Goal: Information Seeking & Learning: Check status

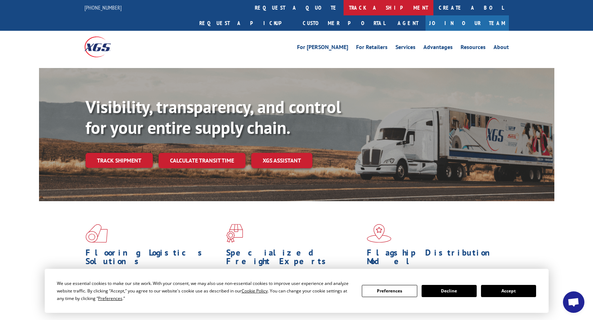
click at [344, 7] on link "track a shipment" at bounding box center [389, 7] width 90 height 15
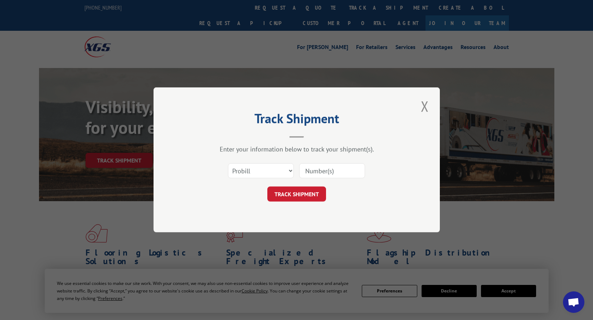
click at [350, 175] on input at bounding box center [332, 171] width 66 height 15
paste input "17386275"
type input "17386275"
click at [297, 192] on button "TRACK SHIPMENT" at bounding box center [296, 194] width 59 height 15
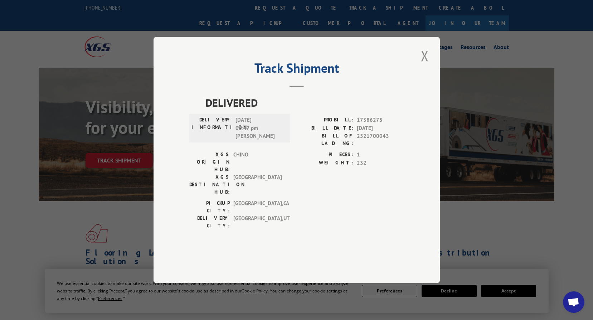
drag, startPoint x: 425, startPoint y: 75, endPoint x: 434, endPoint y: 88, distance: 15.5
click at [425, 65] on button "Close modal" at bounding box center [425, 56] width 12 height 20
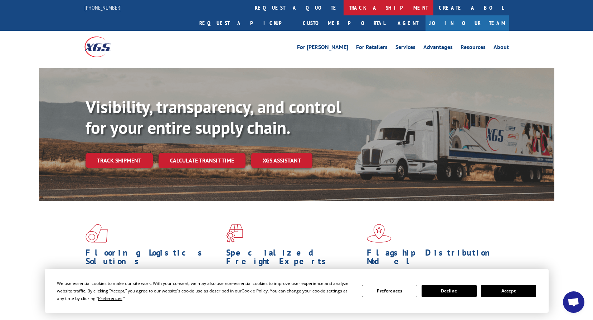
click at [344, 13] on link "track a shipment" at bounding box center [389, 7] width 90 height 15
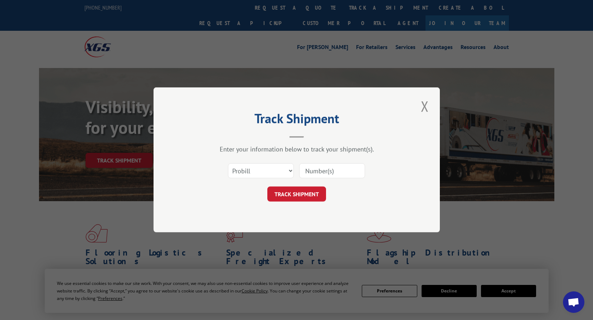
drag, startPoint x: 337, startPoint y: 173, endPoint x: 333, endPoint y: 176, distance: 5.2
click at [337, 172] on input at bounding box center [332, 171] width 66 height 15
paste input "17340622"
type input "17340622"
click at [306, 194] on button "TRACK SHIPMENT" at bounding box center [296, 194] width 59 height 15
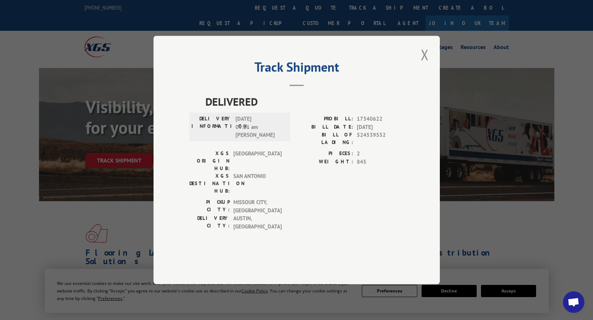
drag, startPoint x: 427, startPoint y: 74, endPoint x: 405, endPoint y: 180, distance: 108.2
click at [427, 64] on button "Close modal" at bounding box center [425, 55] width 12 height 20
